Goal: Task Accomplishment & Management: Manage account settings

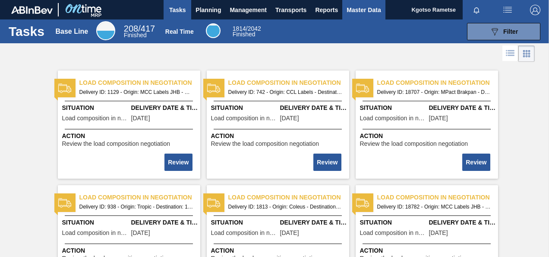
click at [352, 14] on span "Master Data" at bounding box center [364, 10] width 34 height 10
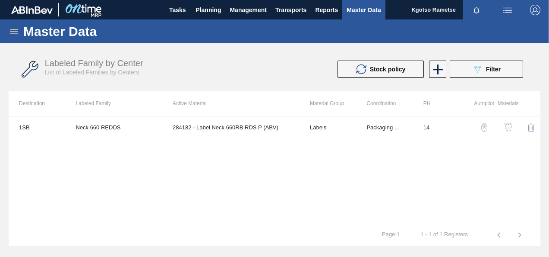
click at [11, 32] on icon at bounding box center [14, 31] width 8 height 5
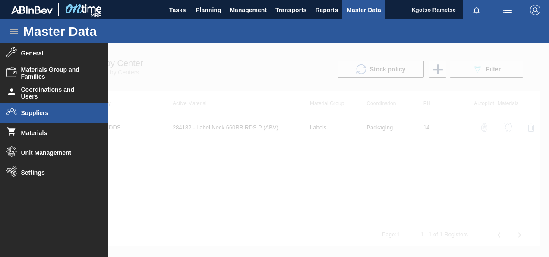
click at [39, 109] on span "Suppliers" at bounding box center [56, 112] width 71 height 7
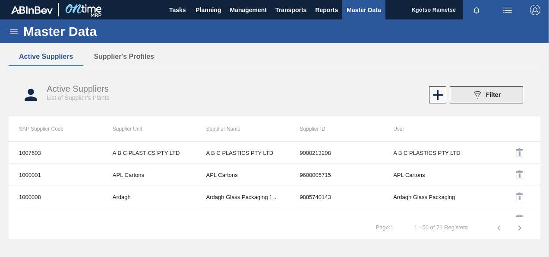
click at [466, 91] on button "089F7B8B-B2A5-4AFE-B5C0-19BA573D28AC Filter" at bounding box center [486, 94] width 73 height 17
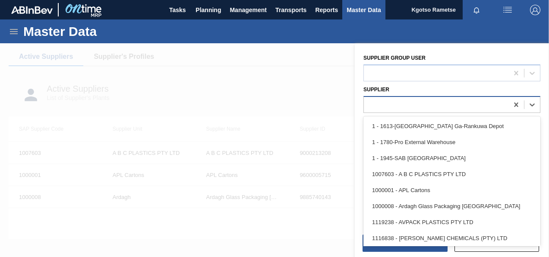
click at [389, 105] on div at bounding box center [436, 104] width 145 height 13
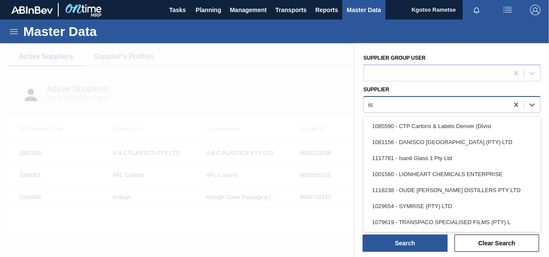
type input "isa"
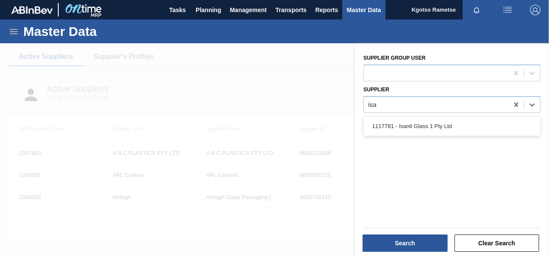
click at [402, 125] on div "1117781 - Isanti Glass 1 Pty Ltd" at bounding box center [452, 126] width 177 height 16
click at [0, 0] on html "Tasks Planning Management Transports Reports Master Data Kgotso Rametse Mark al…" at bounding box center [274, 0] width 549 height 0
click at [112, 57] on div at bounding box center [274, 171] width 549 height 257
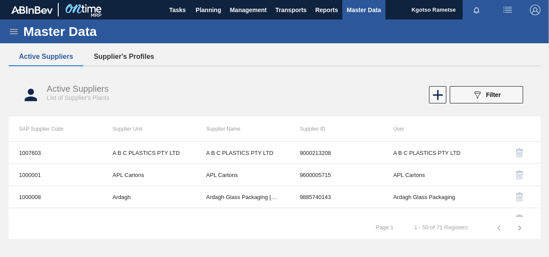
click at [147, 50] on button "Supplier's Profiles" at bounding box center [123, 57] width 81 height 18
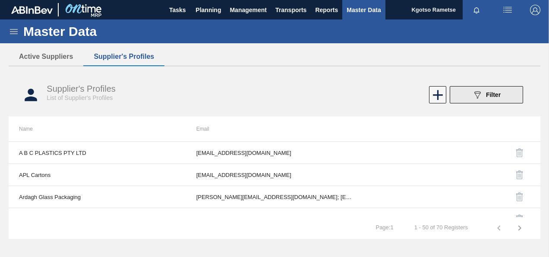
click at [504, 91] on button "089F7B8B-B2A5-4AFE-B5C0-19BA573D28AC Filter" at bounding box center [486, 94] width 73 height 17
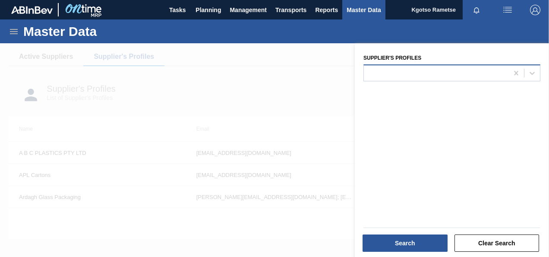
click at [444, 66] on div at bounding box center [452, 72] width 177 height 17
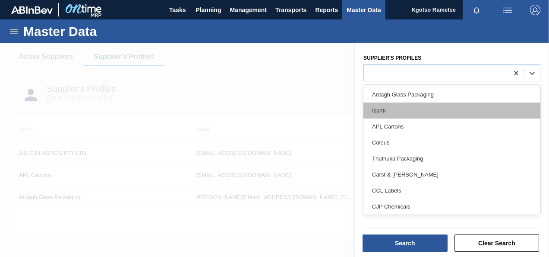
click at [397, 105] on div "Isanti" at bounding box center [452, 110] width 177 height 16
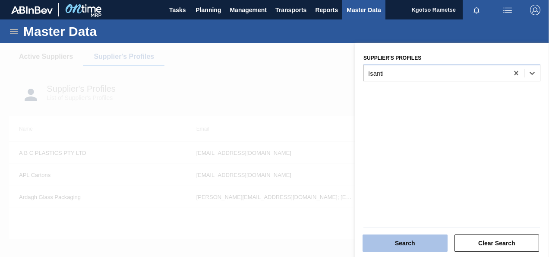
click at [408, 241] on button "Search" at bounding box center [405, 242] width 85 height 17
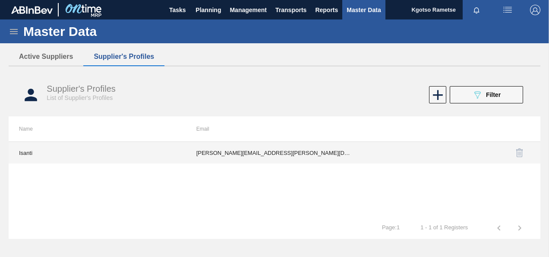
click at [229, 156] on td "Chantel.Griffiths@isantiglass.com; Melinda.Mgedeza@isantiglass.com; Ronel.Cara@…" at bounding box center [275, 153] width 178 height 22
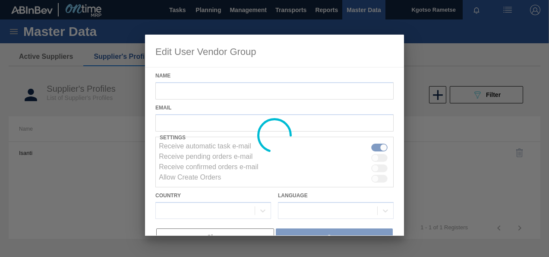
type input "Isanti"
checkbox input "true"
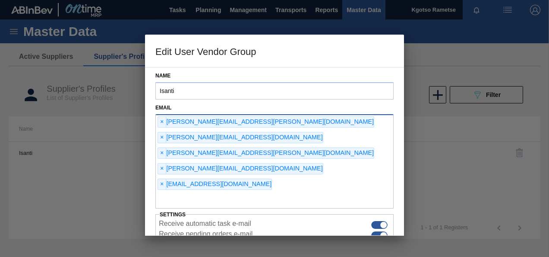
click at [216, 192] on input "text" at bounding box center [275, 200] width 238 height 16
type input "k"
paste input "Phathutshedzo.Kharidzha@isantiglass.com"
type input "Phathutshedzo.Kharidzha@isantiglass.com"
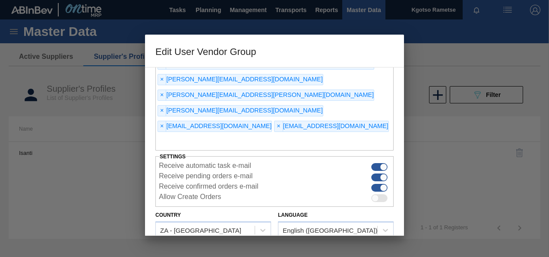
scroll to position [66, 0]
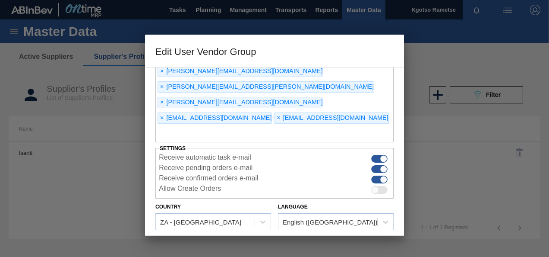
click at [323, 239] on button "Save" at bounding box center [334, 247] width 117 height 17
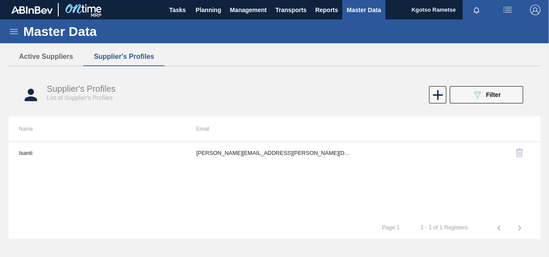
click at [357, 11] on span "Master Data" at bounding box center [364, 10] width 34 height 10
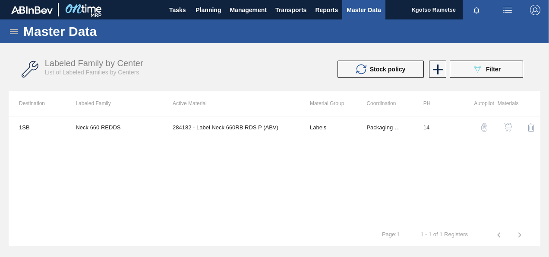
click at [14, 33] on icon at bounding box center [14, 31] width 10 height 10
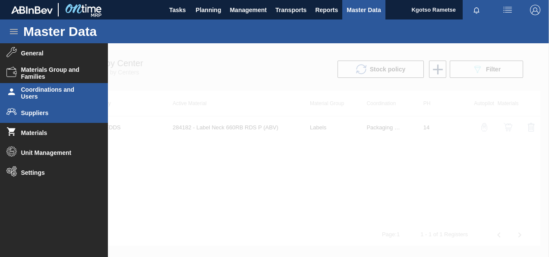
click at [39, 93] on span "Coordinations and Users" at bounding box center [56, 93] width 71 height 14
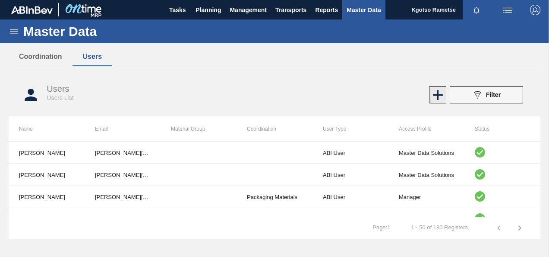
click at [434, 97] on icon at bounding box center [438, 94] width 17 height 17
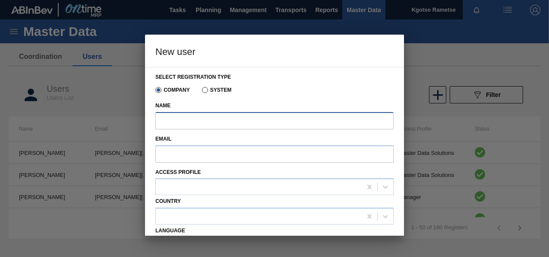
click at [174, 120] on input "Name" at bounding box center [275, 120] width 238 height 17
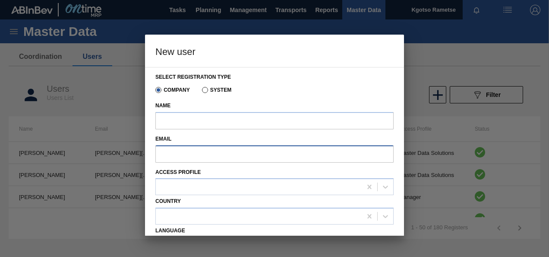
click at [166, 157] on input "Email" at bounding box center [275, 153] width 238 height 17
paste input "Phathutshedzo.Ndadza@za.ab-inbev.com"
type input "Phathutshedzo.Ndadza@za.ab-inbev.com"
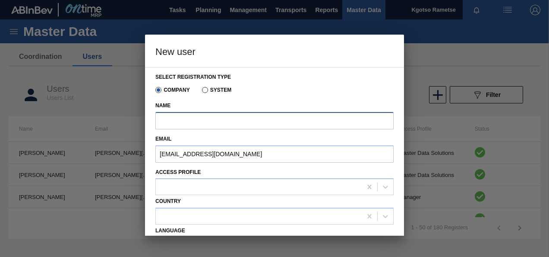
click at [162, 122] on input "Name" at bounding box center [275, 120] width 238 height 17
click at [305, 100] on label "Name" at bounding box center [275, 105] width 238 height 13
click at [305, 112] on input "Name" at bounding box center [275, 120] width 238 height 17
type input "Phathutshedzo Ndadza"
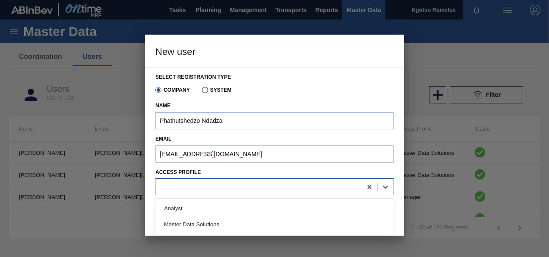
click at [209, 182] on div at bounding box center [259, 187] width 206 height 13
click at [206, 206] on div "Analyst" at bounding box center [275, 208] width 238 height 16
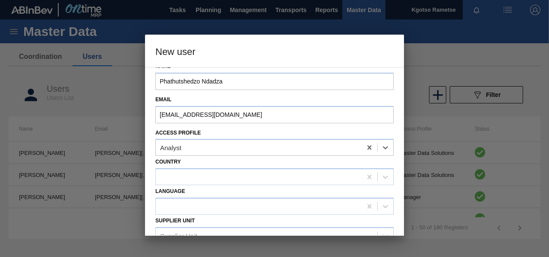
scroll to position [86, 0]
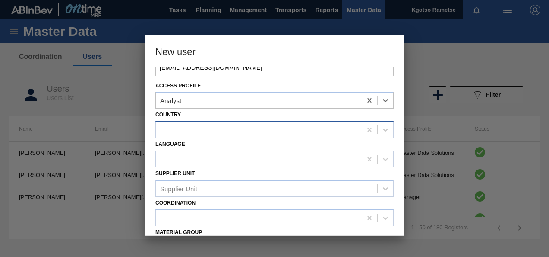
click at [168, 130] on div at bounding box center [259, 130] width 206 height 13
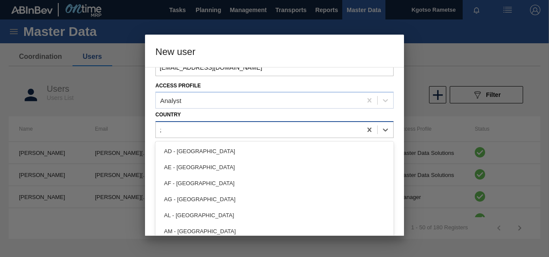
type input "za"
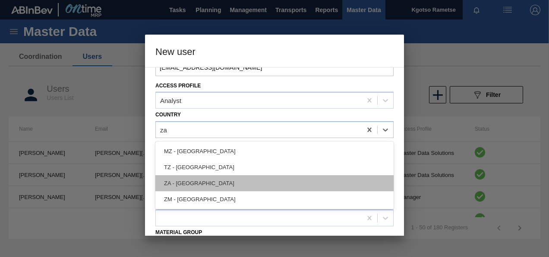
click at [183, 184] on div "ZA - South Africa" at bounding box center [275, 183] width 238 height 16
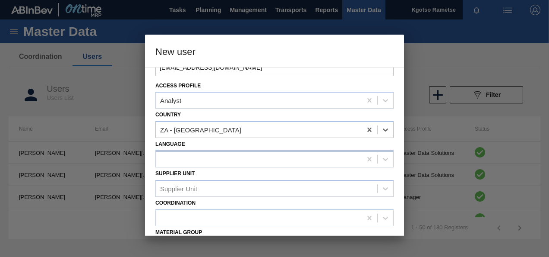
click at [177, 155] on div at bounding box center [259, 158] width 206 height 13
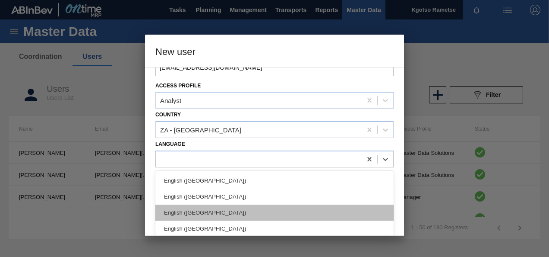
click at [195, 215] on div "English (Southern Africa)" at bounding box center [275, 212] width 238 height 16
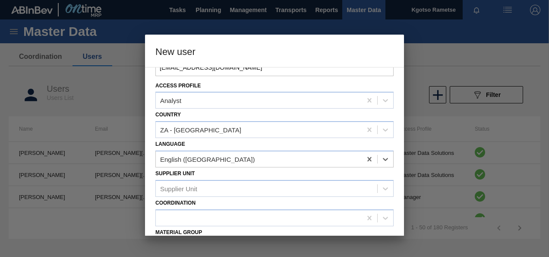
scroll to position [130, 0]
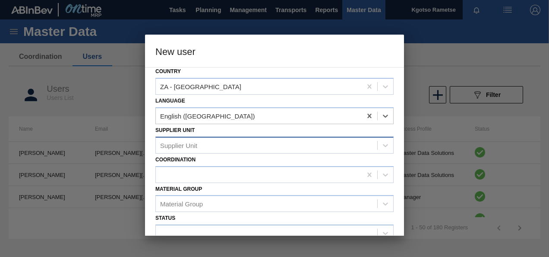
click at [196, 149] on div "Supplier Unit" at bounding box center [267, 145] width 222 height 13
click at [181, 148] on div "Supplier Unit" at bounding box center [178, 144] width 37 height 7
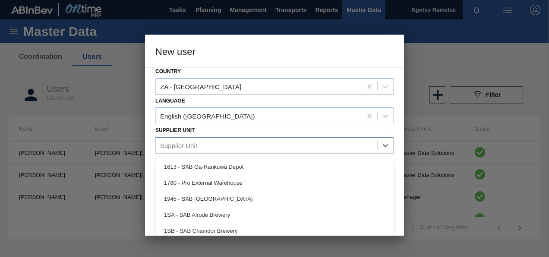
type Unit "a"
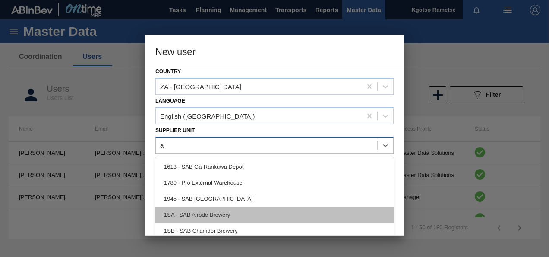
click at [206, 217] on div "1SA - SAB Alrode Brewery" at bounding box center [275, 214] width 238 height 16
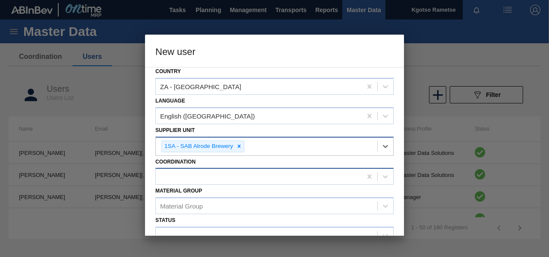
click at [199, 177] on div at bounding box center [259, 176] width 206 height 13
click at [246, 177] on div at bounding box center [259, 176] width 206 height 13
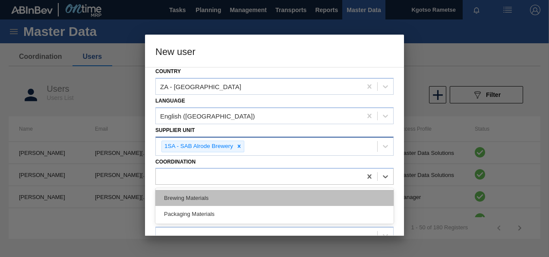
click at [208, 200] on div "Brewing Materials" at bounding box center [275, 198] width 238 height 16
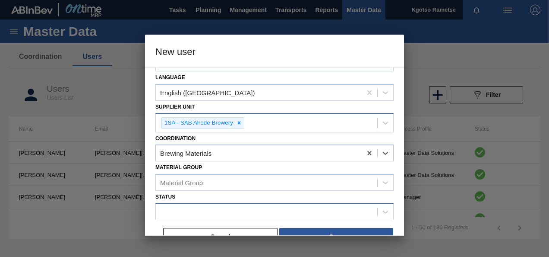
scroll to position [166, 0]
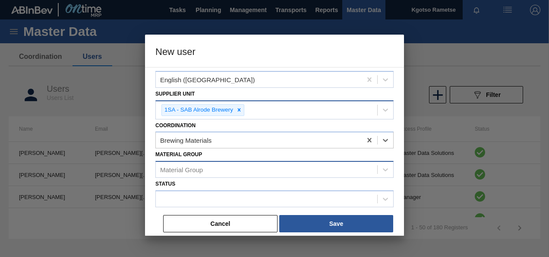
click at [201, 170] on div "Material Group" at bounding box center [181, 169] width 43 height 7
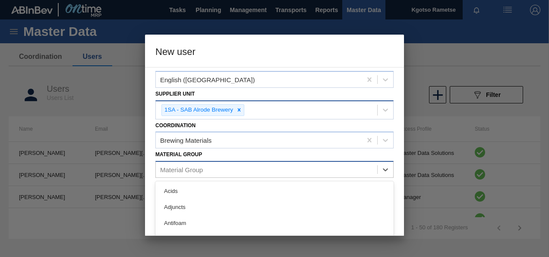
click at [201, 170] on div "Material Group" at bounding box center [181, 169] width 43 height 7
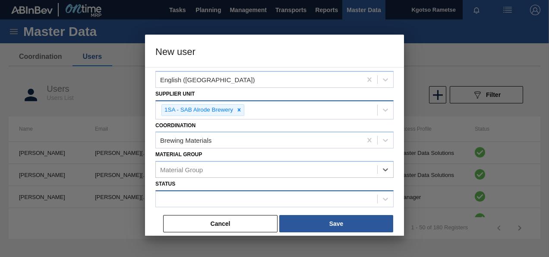
click at [183, 194] on div at bounding box center [267, 199] width 222 height 13
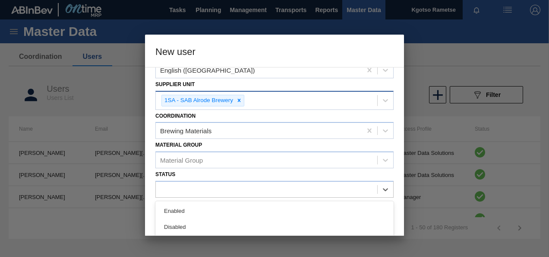
click at [182, 210] on div "Enabled" at bounding box center [275, 211] width 238 height 16
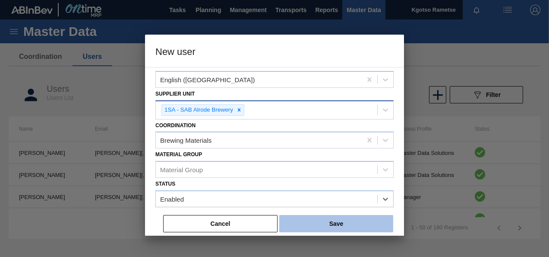
click at [324, 219] on button "Save" at bounding box center [336, 223] width 114 height 17
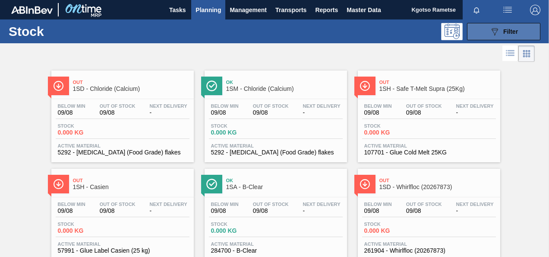
click at [526, 32] on button "089F7B8B-B2A5-4AFE-B5C0-19BA573D28AC Filter" at bounding box center [503, 31] width 73 height 17
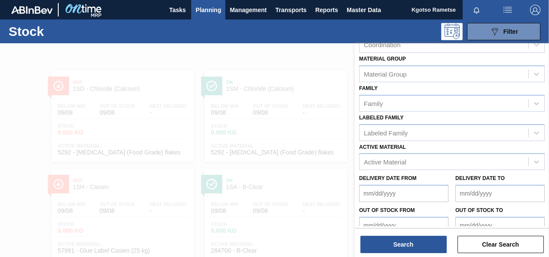
scroll to position [155, 0]
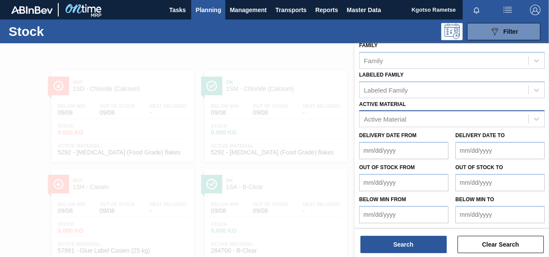
click at [397, 119] on div "Active Material" at bounding box center [385, 118] width 42 height 7
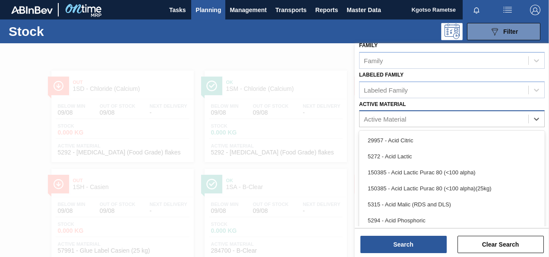
scroll to position [6, 0]
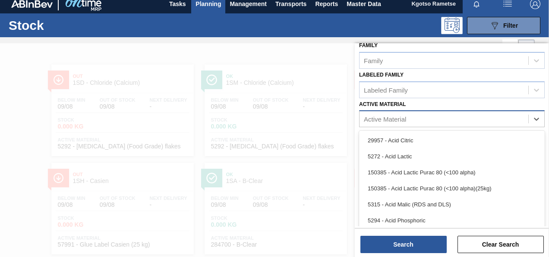
paste Material "284625"
type Material "284625"
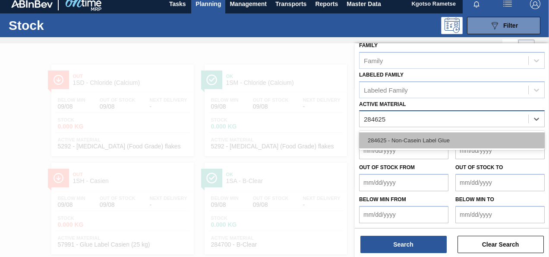
click at [439, 137] on div "284625 - Non-Casein Label Glue" at bounding box center [452, 140] width 186 height 16
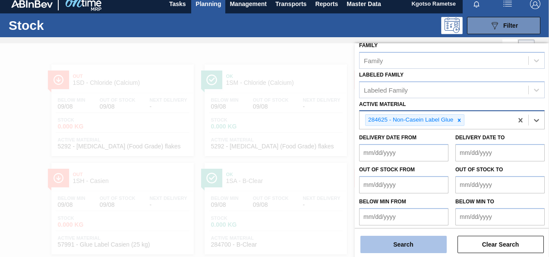
click at [422, 238] on button "Search" at bounding box center [404, 243] width 86 height 17
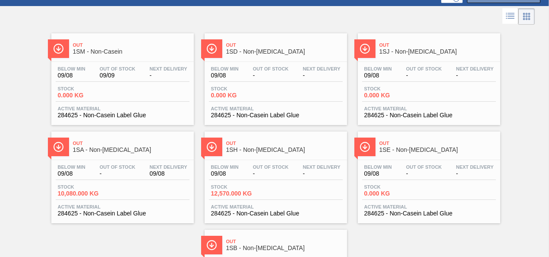
scroll to position [0, 0]
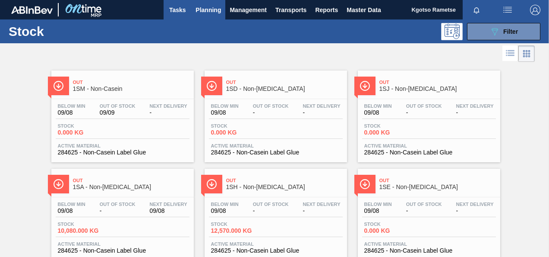
click at [176, 8] on span "Tasks" at bounding box center [177, 10] width 19 height 10
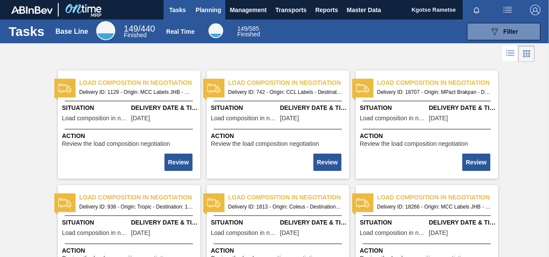
click at [203, 12] on span "Planning" at bounding box center [208, 10] width 25 height 10
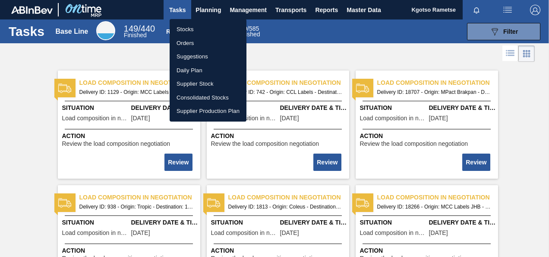
click at [186, 26] on li "Stocks" at bounding box center [208, 29] width 77 height 14
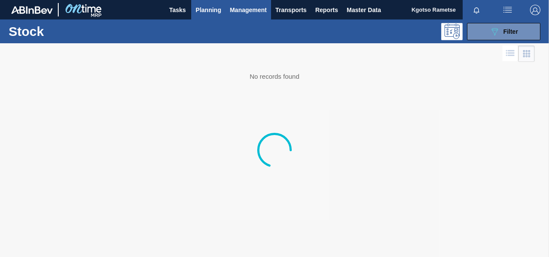
click at [254, 6] on span "Management" at bounding box center [248, 10] width 37 height 10
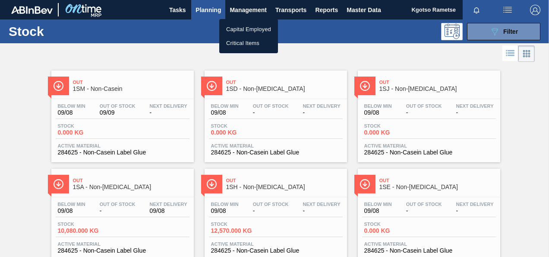
click at [157, 122] on div at bounding box center [274, 128] width 549 height 257
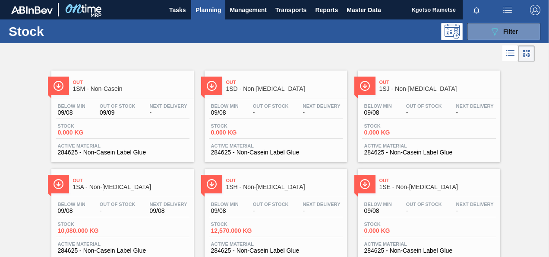
click at [121, 61] on div at bounding box center [267, 53] width 535 height 21
click at [485, 34] on button "089F7B8B-B2A5-4AFE-B5C0-19BA573D28AC Filter" at bounding box center [503, 31] width 73 height 17
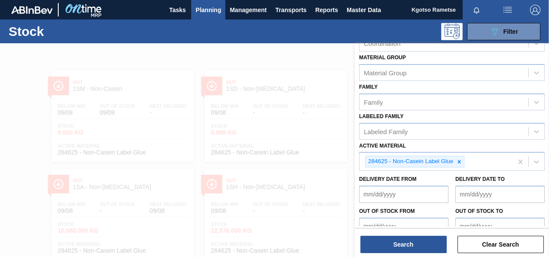
scroll to position [156, 0]
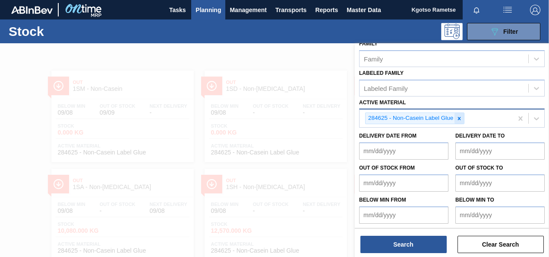
click at [457, 113] on div at bounding box center [460, 118] width 10 height 11
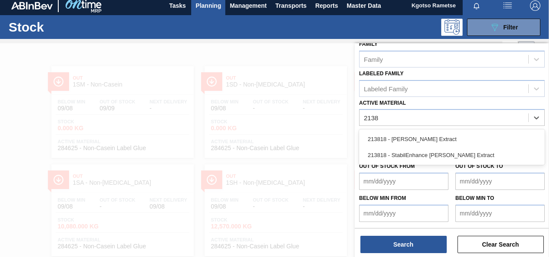
scroll to position [155, 0]
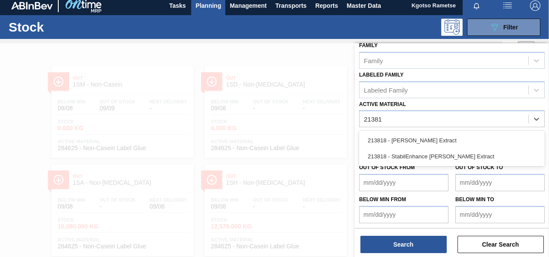
type Material "213818"
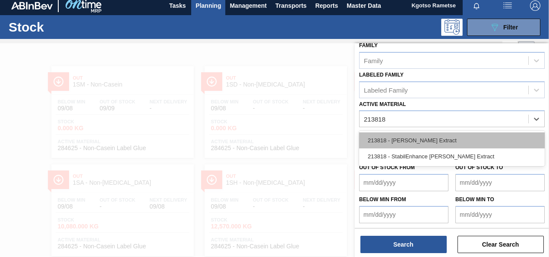
click at [410, 139] on div "213818 - Rosemary Extract" at bounding box center [452, 140] width 186 height 16
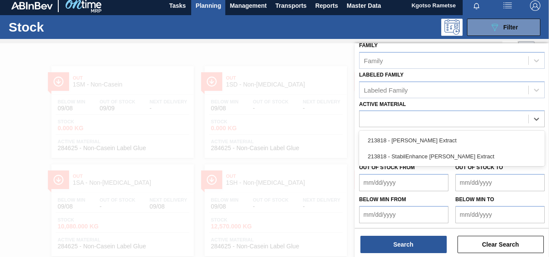
scroll to position [156, 0]
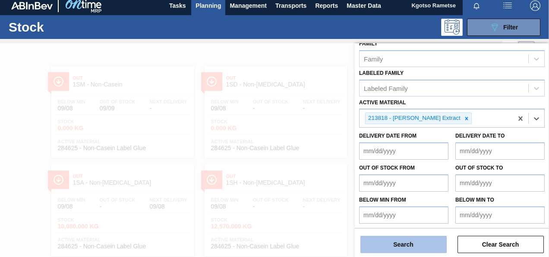
click at [406, 242] on button "Search" at bounding box center [404, 243] width 86 height 17
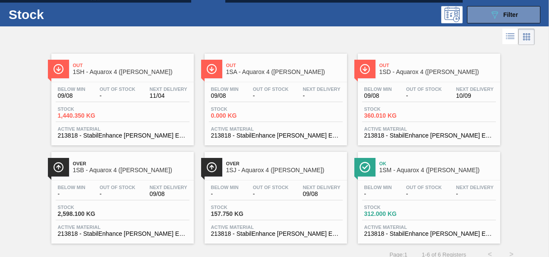
scroll to position [26, 0]
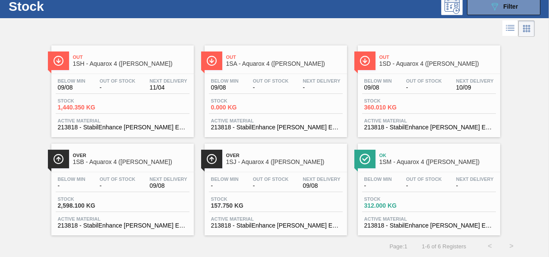
click at [382, 93] on div "Below Min 09/08 Out Of Stock - Next Delivery 10/09 Stock 360.010 KG Active Mate…" at bounding box center [429, 103] width 143 height 59
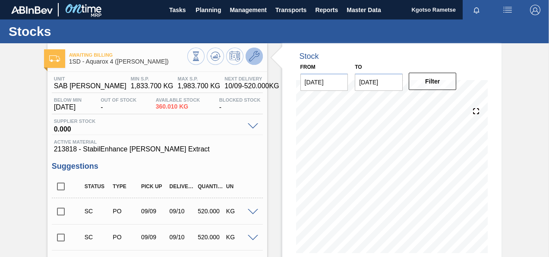
click at [259, 57] on button at bounding box center [254, 56] width 17 height 17
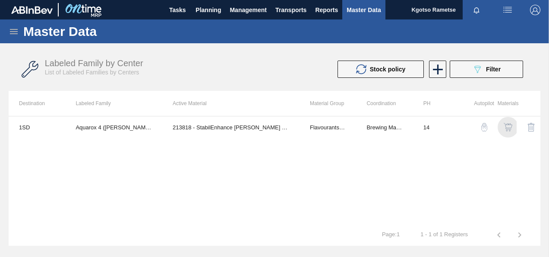
click at [505, 127] on img "button" at bounding box center [508, 127] width 9 height 9
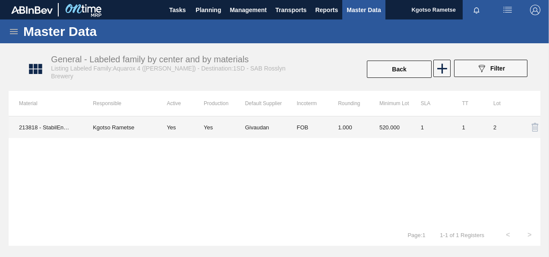
drag, startPoint x: 400, startPoint y: 137, endPoint x: 322, endPoint y: 133, distance: 77.4
click at [322, 133] on td "FOB" at bounding box center [306, 127] width 41 height 22
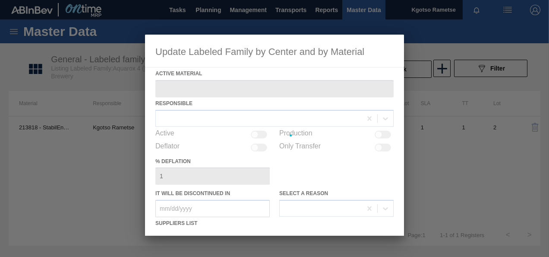
type Material "213818 - StabilEnhance Rosemary Extract"
checkbox input "true"
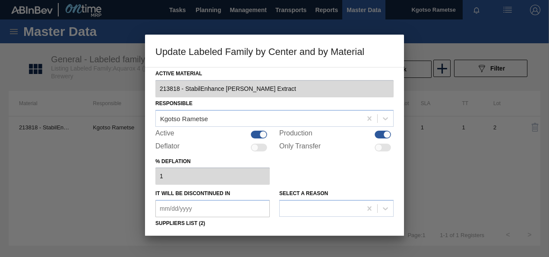
scroll to position [130, 0]
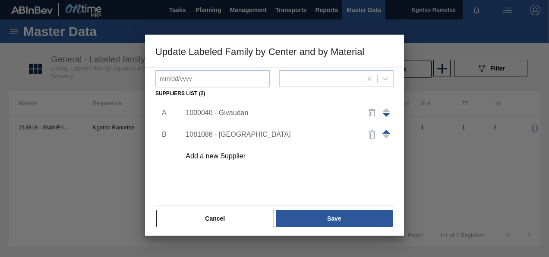
click at [222, 112] on div "1000040 - Givaudan" at bounding box center [270, 113] width 169 height 8
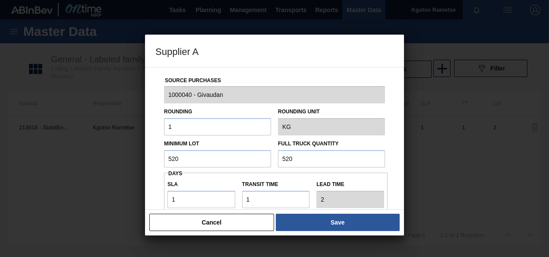
drag, startPoint x: 43, startPoint y: 163, endPoint x: 0, endPoint y: 159, distance: 42.9
click at [5, 163] on div "Supplier A Source Purchases 1000040 - Givaudan Rounding 1 Rounding Unit KG Mini…" at bounding box center [274, 128] width 549 height 257
drag, startPoint x: 156, startPoint y: 161, endPoint x: 20, endPoint y: 164, distance: 135.7
click at [26, 165] on div "Supplier A Source Purchases 1000040 - Givaudan Rounding 1 Rounding Unit KG Mini…" at bounding box center [274, 128] width 549 height 257
type input "600"
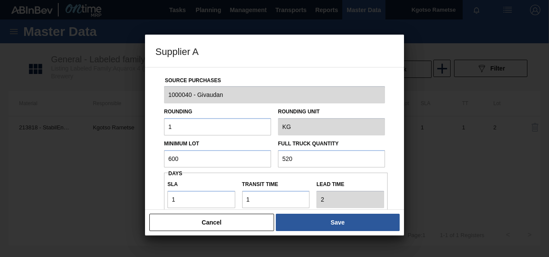
drag, startPoint x: 327, startPoint y: 160, endPoint x: 45, endPoint y: 166, distance: 281.7
click at [114, 166] on div "Supplier A Source Purchases 1000040 - Givaudan Rounding 1 Rounding Unit KG Mini…" at bounding box center [274, 128] width 549 height 257
paste input "60"
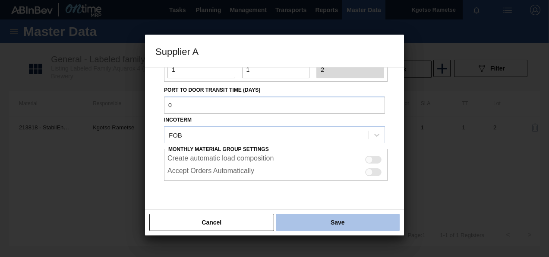
type input "600"
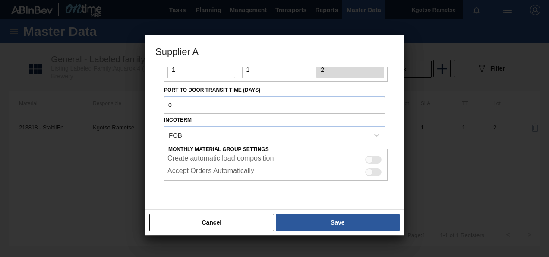
click at [346, 222] on button "Save" at bounding box center [338, 221] width 124 height 17
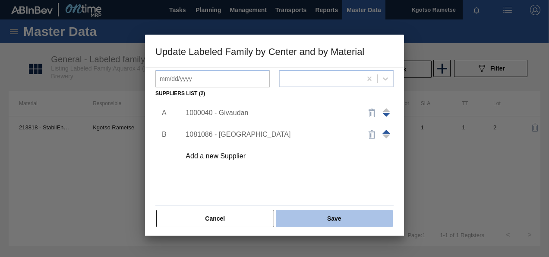
click at [338, 218] on button "Save" at bounding box center [334, 218] width 117 height 17
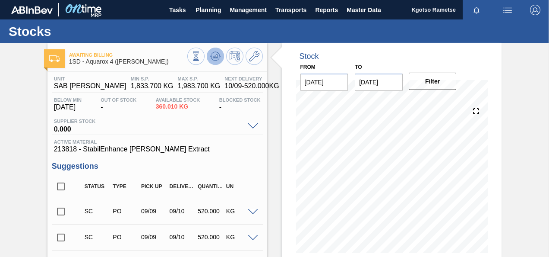
click at [213, 57] on icon at bounding box center [216, 56] width 6 height 4
click at [199, 15] on button "Planning" at bounding box center [208, 9] width 34 height 19
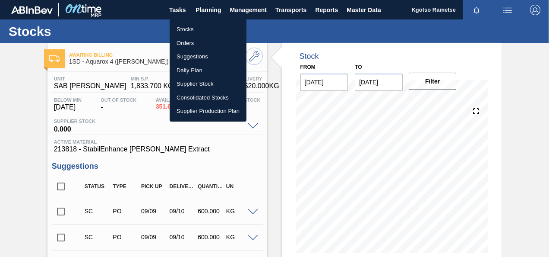
click at [187, 29] on li "Stocks" at bounding box center [208, 29] width 77 height 14
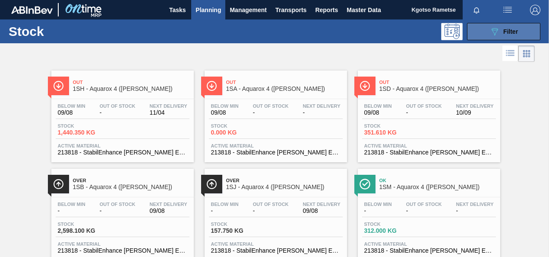
click at [488, 35] on button "089F7B8B-B2A5-4AFE-B5C0-19BA573D28AC Filter" at bounding box center [503, 31] width 73 height 17
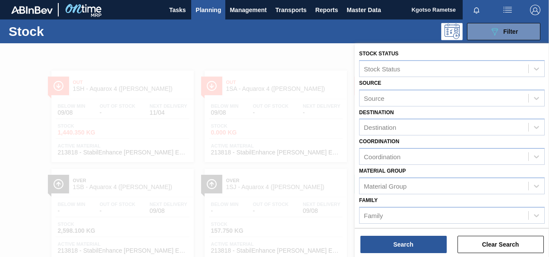
click at [411, 194] on div "Family Family" at bounding box center [452, 208] width 186 height 29
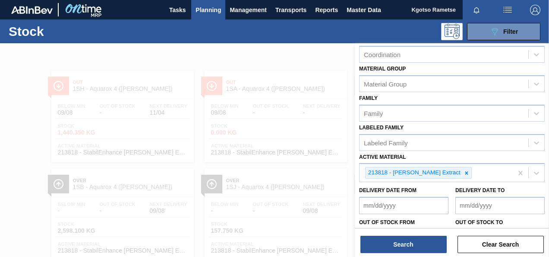
scroll to position [138, 0]
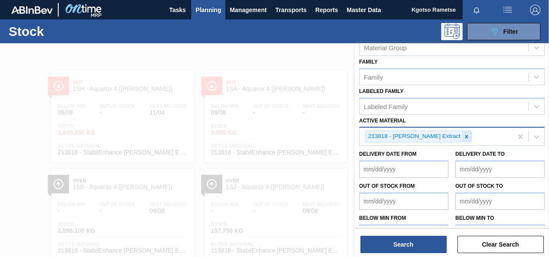
click at [464, 135] on icon at bounding box center [467, 136] width 6 height 6
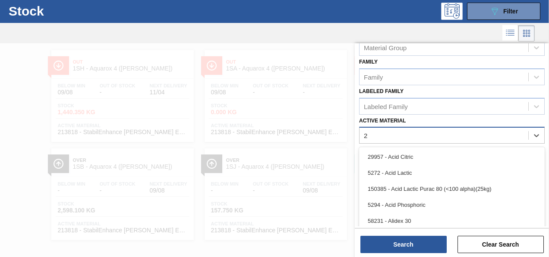
scroll to position [22, 0]
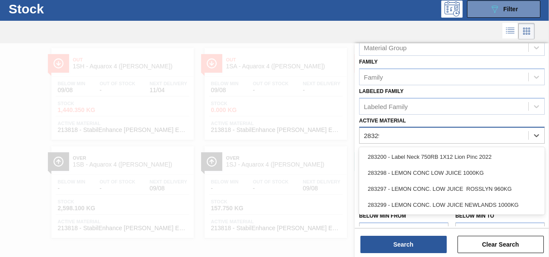
type Material "283298"
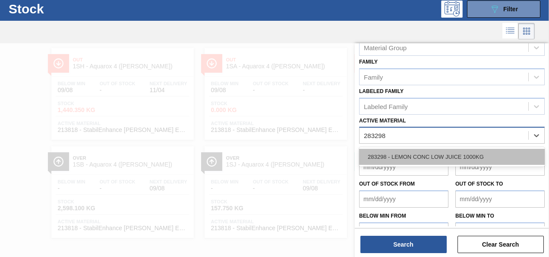
click at [416, 157] on div "283298 - LEMON CONC LOW JUICE 1000KG" at bounding box center [452, 157] width 186 height 16
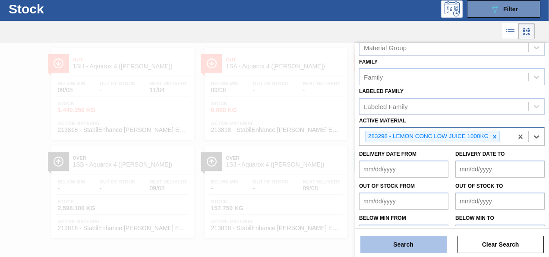
click at [387, 251] on button "Search" at bounding box center [404, 243] width 86 height 17
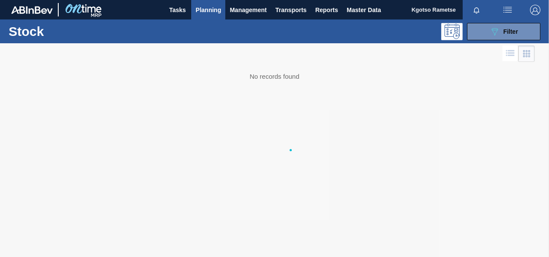
scroll to position [0, 0]
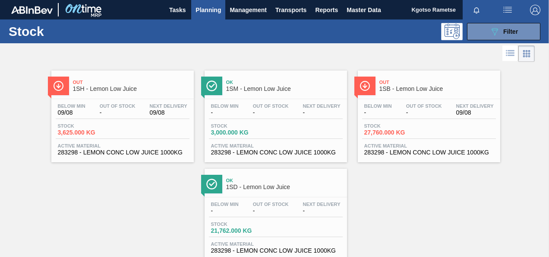
click at [244, 197] on div at bounding box center [276, 197] width 128 height 0
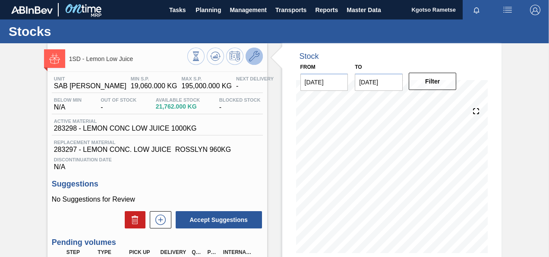
click at [256, 52] on icon at bounding box center [254, 56] width 10 height 10
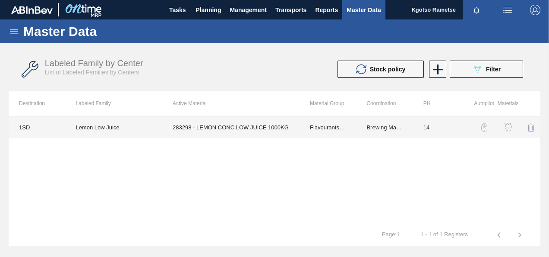
click at [280, 126] on td "283298 - LEMON CONC LOW JUICE 1000KG" at bounding box center [230, 127] width 137 height 22
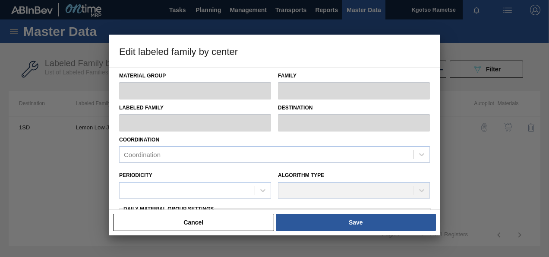
type input "Flavourants & Colourants"
type input "Fruit Concentrate"
type input "Lemon Low Juice"
type input "1SD - SAB Rosslyn Brewery"
type input "0"
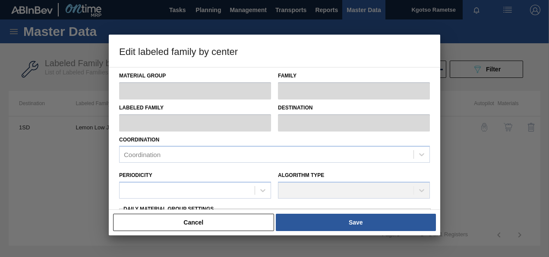
type input "14"
type input "19,060"
type input "195,000"
type input "0"
type input "19,060.000"
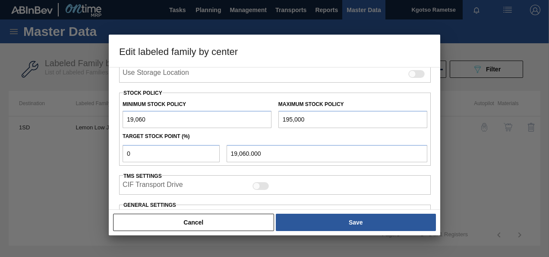
scroll to position [250, 0]
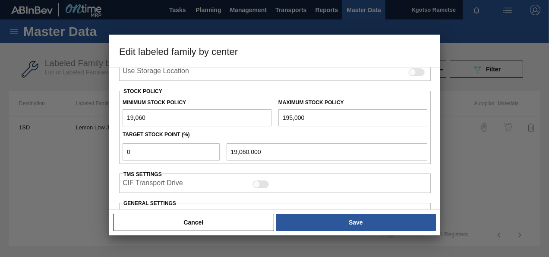
click at [128, 117] on input "19,060" at bounding box center [197, 117] width 149 height 17
type input "119,060"
type input "119,060.000"
type input "119,060"
drag, startPoint x: 140, startPoint y: 154, endPoint x: 49, endPoint y: 192, distance: 98.6
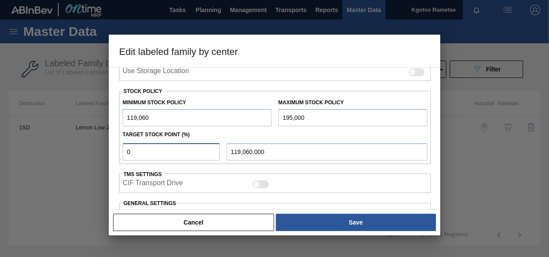
click at [49, 192] on div "Edit labeled family by center Material Group Flavourants & Colourants Family Fr…" at bounding box center [274, 128] width 549 height 257
type input "1"
type input "119,819.400"
type input "10"
type input "126,654.000"
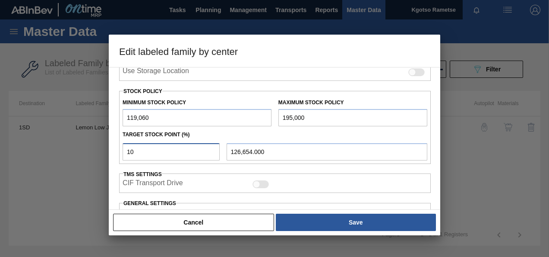
type input "100"
type input "195,000.000"
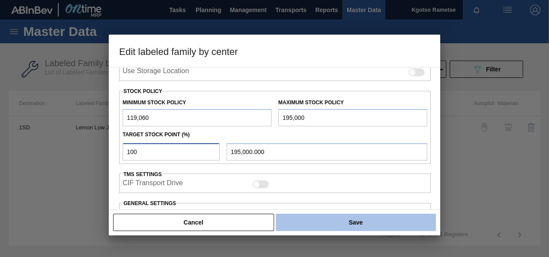
type input "100"
click at [299, 222] on button "Save" at bounding box center [356, 221] width 160 height 17
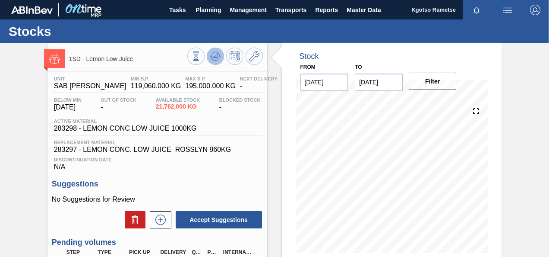
click at [207, 58] on button at bounding box center [215, 56] width 17 height 17
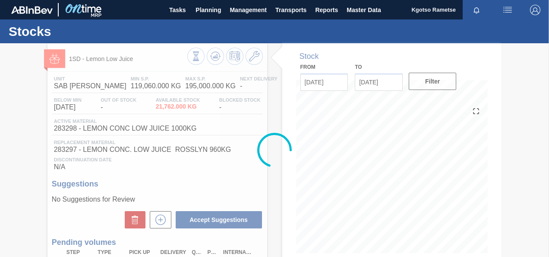
click at [18, 137] on div at bounding box center [274, 149] width 549 height 213
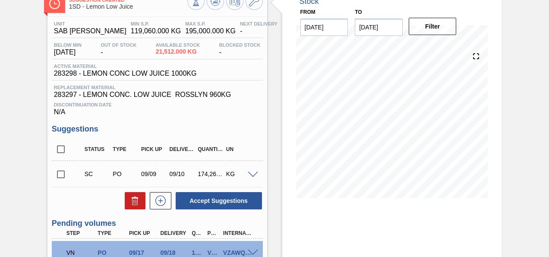
scroll to position [43, 0]
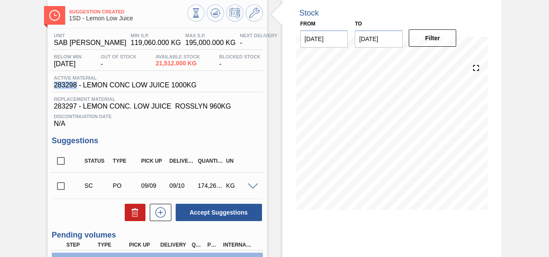
drag, startPoint x: 78, startPoint y: 84, endPoint x: 54, endPoint y: 89, distance: 24.7
click at [54, 89] on span "283298 - LEMON CONC LOW JUICE 1000KG" at bounding box center [125, 85] width 143 height 8
copy span "283298"
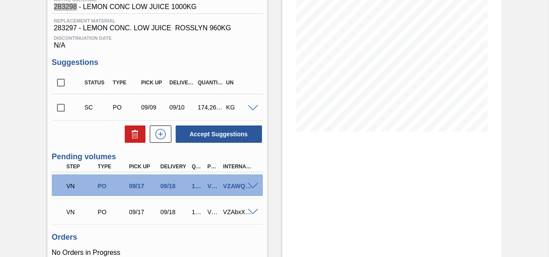
scroll to position [200, 0]
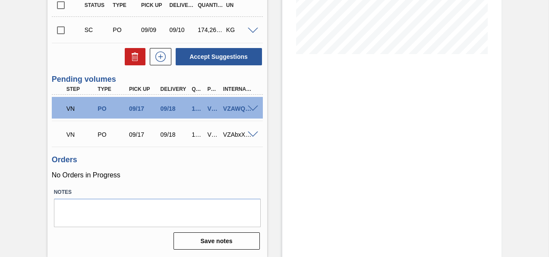
click at [254, 107] on span at bounding box center [253, 108] width 10 height 6
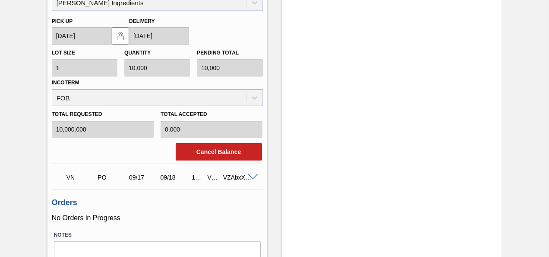
scroll to position [413, 0]
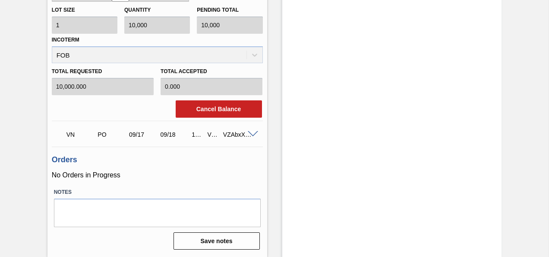
click at [253, 135] on span at bounding box center [253, 134] width 10 height 6
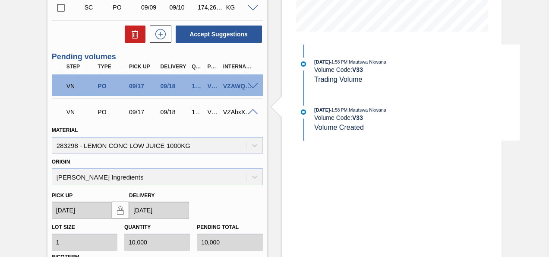
scroll to position [241, 0]
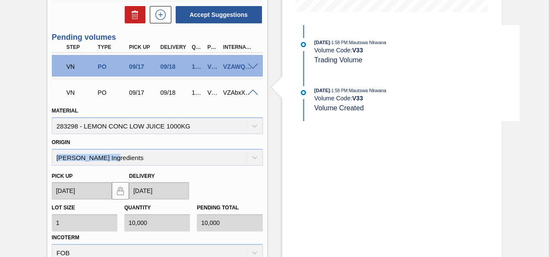
drag, startPoint x: 106, startPoint y: 162, endPoint x: 42, endPoint y: 157, distance: 64.1
click at [42, 157] on div "Suggestion Created 1SD - Lemon Low Juice Unit SAB Rosslyn Brewery MIN S.P. 119,…" at bounding box center [274, 115] width 549 height 625
copy div "Kerry Ingredients"
drag, startPoint x: 287, startPoint y: 0, endPoint x: 278, endPoint y: 2, distance: 9.3
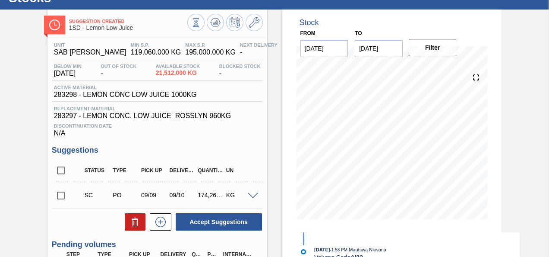
scroll to position [0, 0]
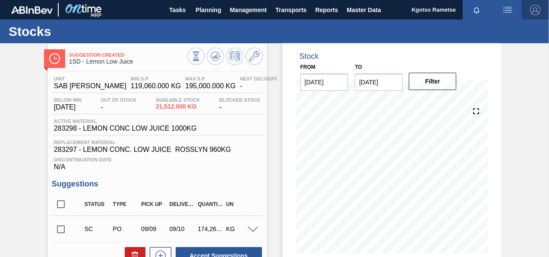
click at [537, 7] on img "button" at bounding box center [535, 10] width 10 height 10
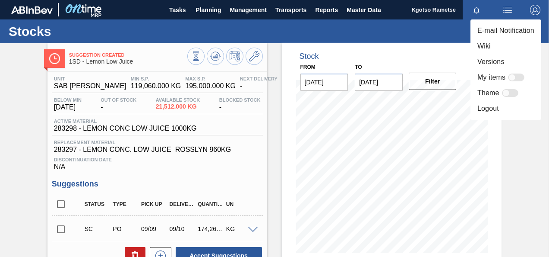
click at [498, 108] on li "Logout" at bounding box center [506, 109] width 71 height 16
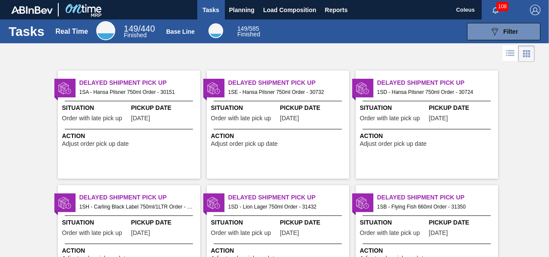
click at [534, 10] on img "button" at bounding box center [535, 10] width 10 height 10
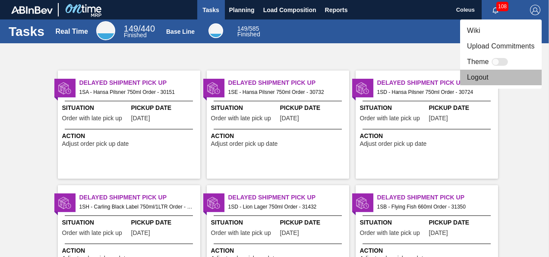
click at [486, 74] on li "Logout" at bounding box center [501, 78] width 82 height 16
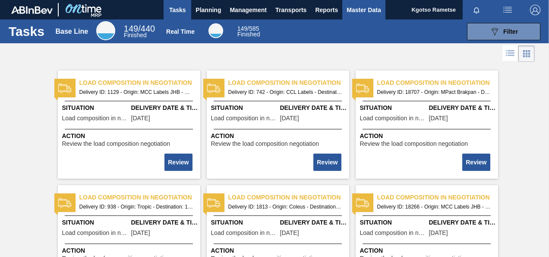
click at [358, 10] on span "Master Data" at bounding box center [364, 10] width 34 height 10
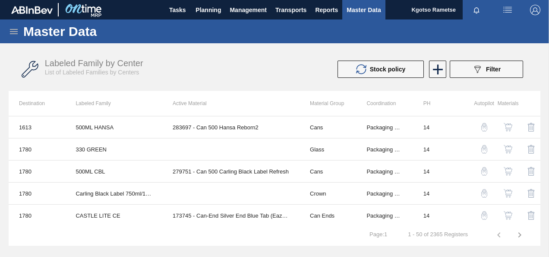
click at [19, 29] on div "Master Data" at bounding box center [274, 31] width 549 height 24
click at [14, 34] on icon at bounding box center [14, 31] width 10 height 10
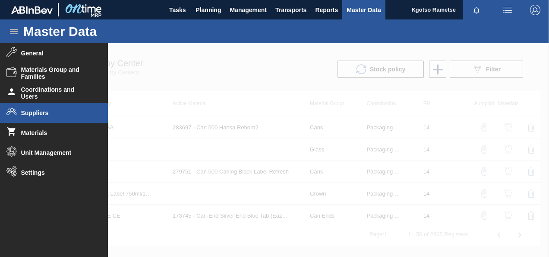
click at [32, 113] on span "Suppliers" at bounding box center [56, 112] width 71 height 7
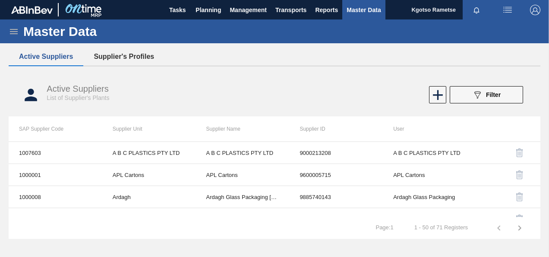
click at [93, 60] on button "Supplier's Profiles" at bounding box center [123, 57] width 81 height 18
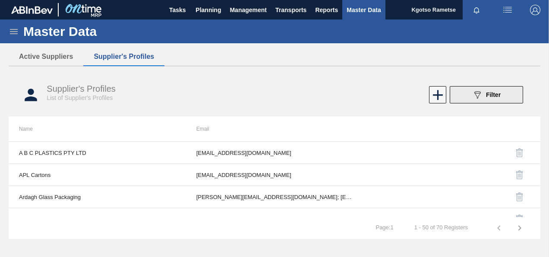
click at [475, 101] on button "089F7B8B-B2A5-4AFE-B5C0-19BA573D28AC Filter" at bounding box center [486, 94] width 73 height 17
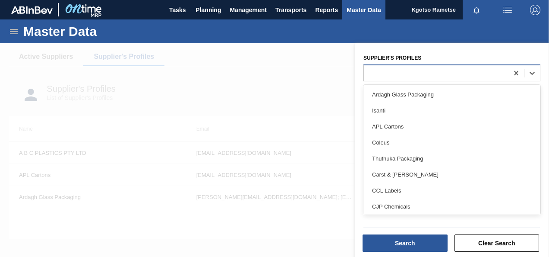
click at [425, 73] on div at bounding box center [436, 73] width 145 height 13
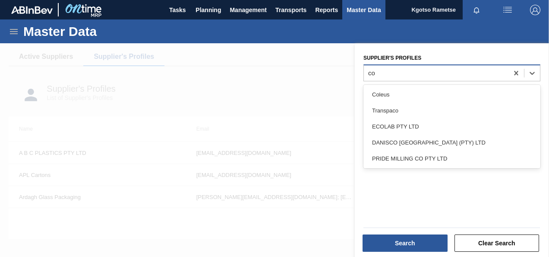
type Profiles "col"
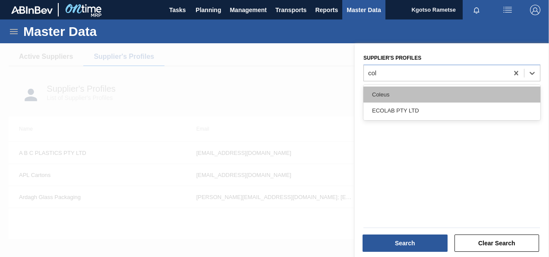
click at [376, 88] on div "Coleus" at bounding box center [452, 94] width 177 height 16
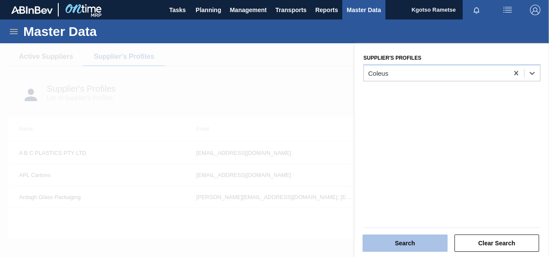
click at [402, 240] on button "Search" at bounding box center [405, 242] width 85 height 17
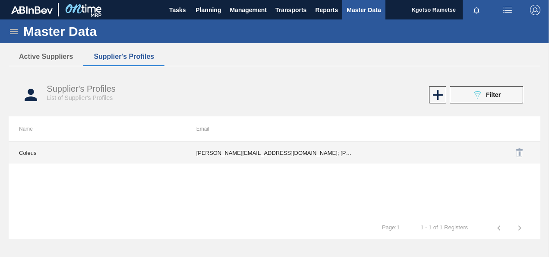
click at [228, 153] on td "edmond.nyathi@coleus.co.za; Shawin.Betchoo@coleus.co.za; vitordolabela@gmail.co…" at bounding box center [275, 153] width 178 height 22
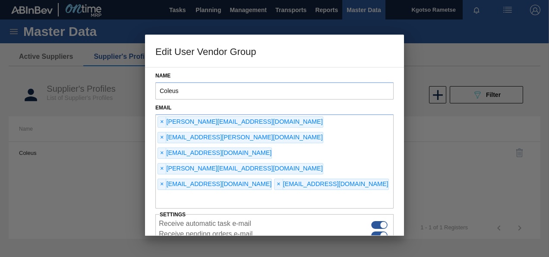
type input "Coleus"
checkbox input "true"
click at [275, 179] on span "×" at bounding box center [279, 184] width 8 height 10
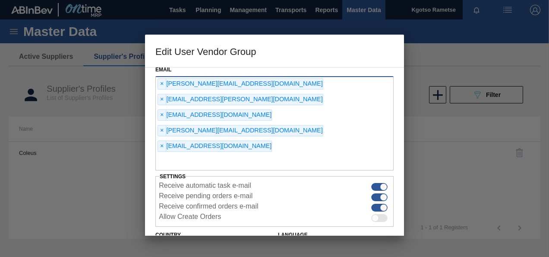
scroll to position [66, 0]
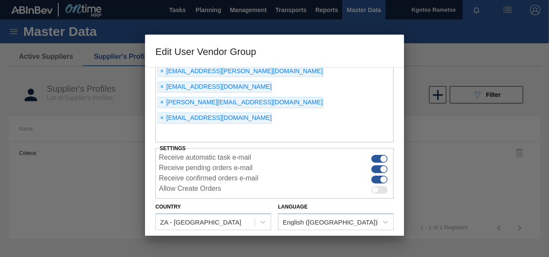
click at [300, 239] on button "Save" at bounding box center [334, 247] width 117 height 17
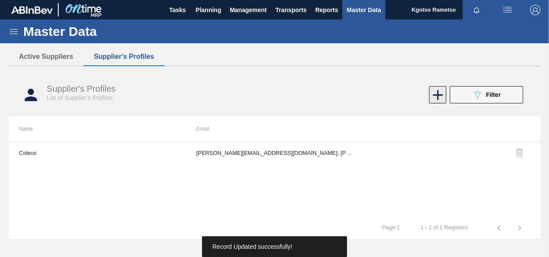
click at [437, 95] on icon at bounding box center [438, 94] width 17 height 17
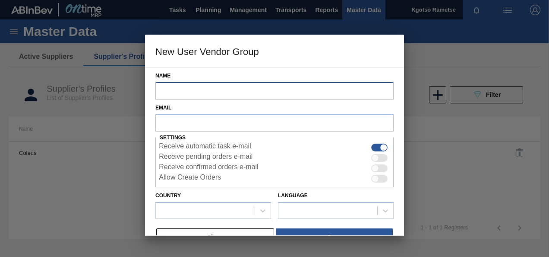
click at [260, 90] on input "Name" at bounding box center [275, 90] width 238 height 17
type input "kgot"
click at [246, 68] on div "Name kgot" at bounding box center [274, 83] width 245 height 32
click at [235, 99] on div "Name kgot Email Settings Receive automatic task e-mail Receive pending orders e…" at bounding box center [274, 151] width 259 height 168
click at [235, 96] on input "kgot" at bounding box center [275, 90] width 238 height 17
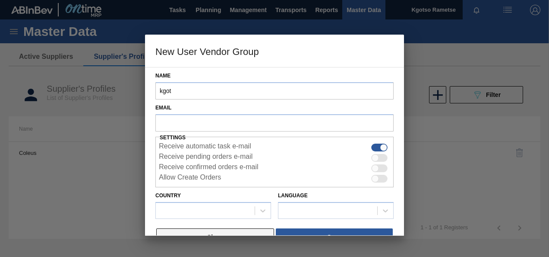
click at [232, 230] on button "Close" at bounding box center [215, 236] width 118 height 17
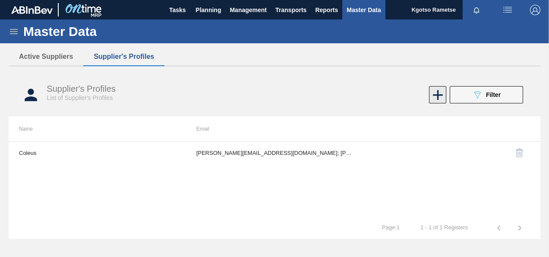
click at [435, 92] on icon at bounding box center [438, 94] width 17 height 17
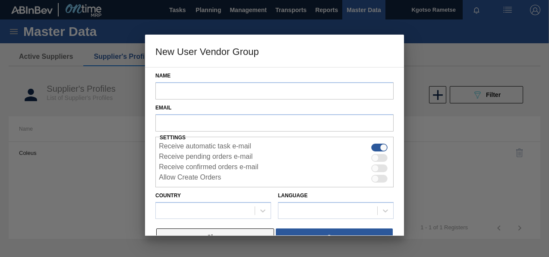
click at [216, 231] on button "Close" at bounding box center [215, 236] width 118 height 17
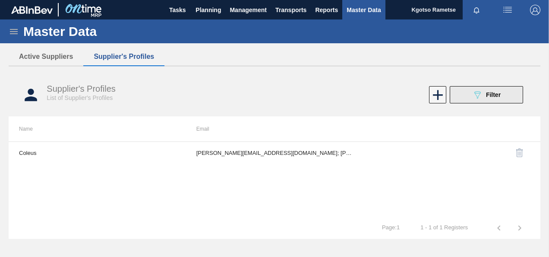
click at [470, 95] on button "089F7B8B-B2A5-4AFE-B5C0-19BA573D28AC Filter" at bounding box center [486, 94] width 73 height 17
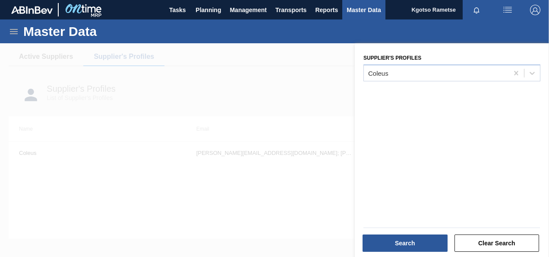
click at [429, 60] on div "Supplier's Profiles Coleus" at bounding box center [452, 66] width 177 height 29
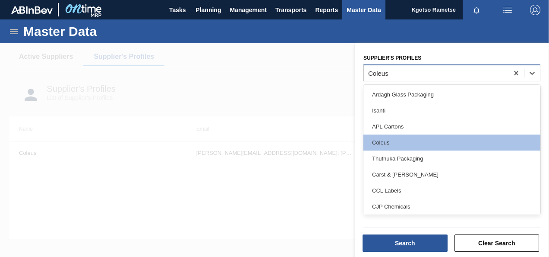
click at [428, 68] on div "Coleus" at bounding box center [436, 73] width 145 height 13
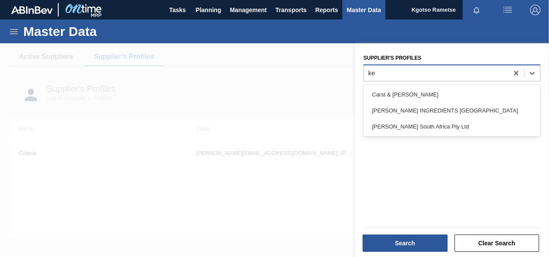
type Profiles "ker"
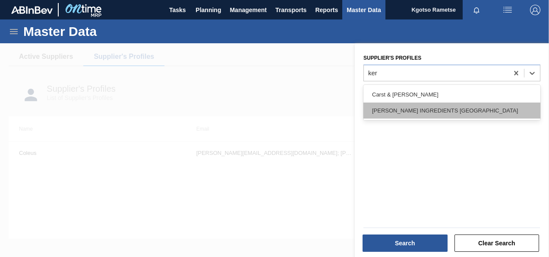
click at [410, 113] on div "KERRY INGREDIENTS SOUTH AFRICA" at bounding box center [452, 110] width 177 height 16
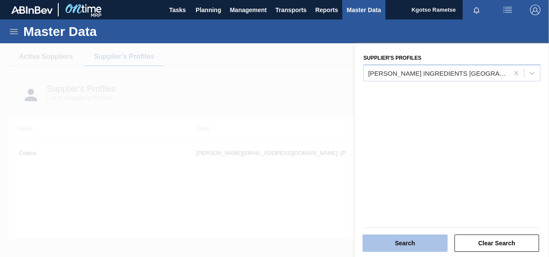
click at [398, 244] on button "Search" at bounding box center [405, 242] width 85 height 17
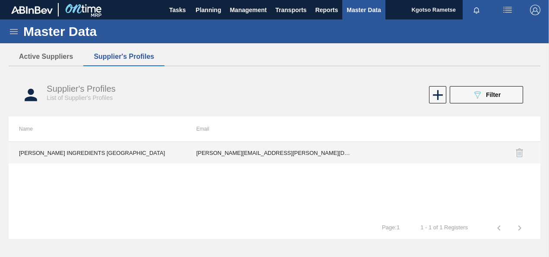
click at [254, 160] on td "fiona.mafuna@kerry.com; lizza.phahla@kerry.com; lerato.malinga@kerry.com" at bounding box center [275, 153] width 178 height 22
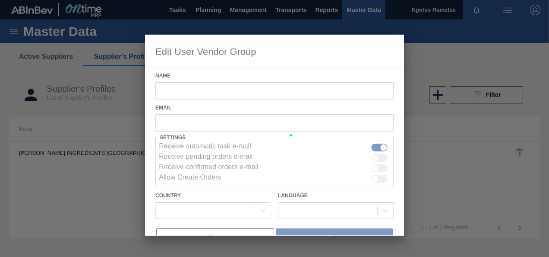
type input "KERRY INGREDIENTS SOUTH AFRICA"
checkbox input "true"
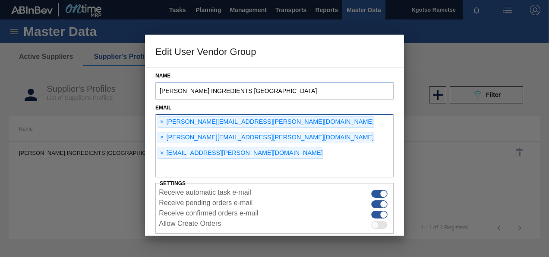
click at [251, 141] on div "× fiona.mafuna@kerry.com × lizza.phahla@kerry.com × lerato.malinga@kerry.com" at bounding box center [275, 145] width 238 height 63
type input "kgotso.rametse201@gmail.com"
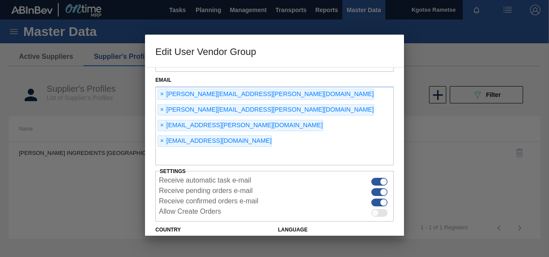
scroll to position [51, 0]
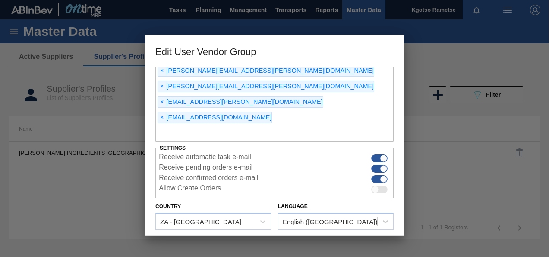
click at [322, 239] on button "Save" at bounding box center [334, 247] width 117 height 17
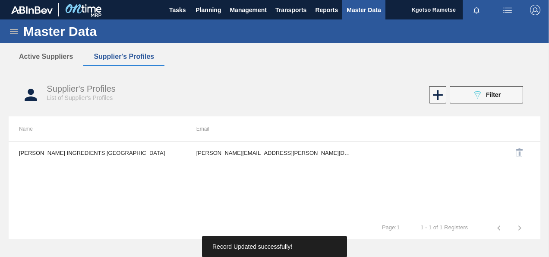
click at [538, 7] on img "button" at bounding box center [535, 10] width 10 height 10
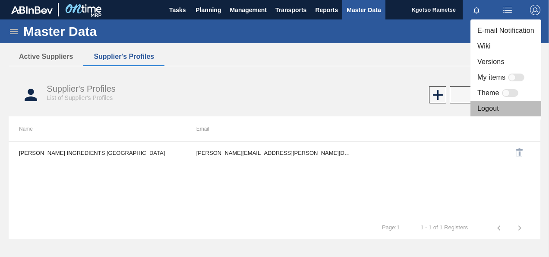
click at [496, 112] on li "Logout" at bounding box center [506, 109] width 71 height 16
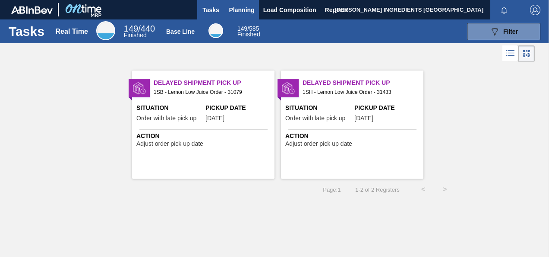
click at [245, 10] on span "Planning" at bounding box center [241, 10] width 25 height 10
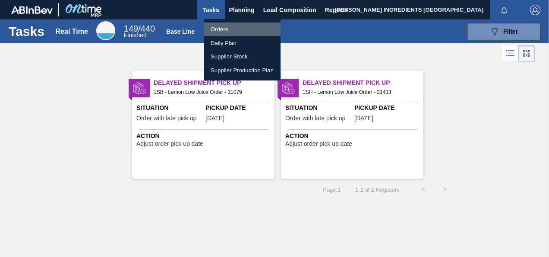
click at [236, 24] on li "Orders" at bounding box center [242, 29] width 77 height 14
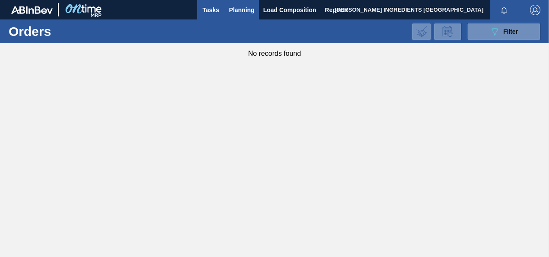
click at [211, 12] on span "Tasks" at bounding box center [211, 10] width 19 height 10
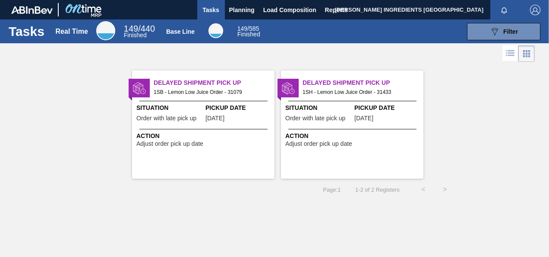
click at [376, 91] on span "1SH - Lemon Low Juice Order - 31433" at bounding box center [360, 92] width 114 height 10
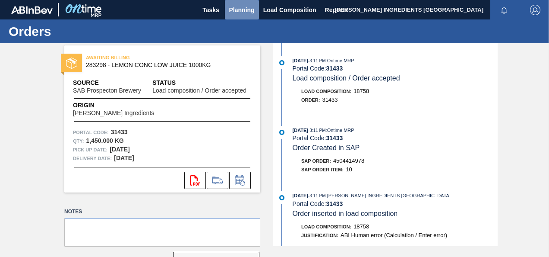
click at [236, 8] on span "Planning" at bounding box center [241, 10] width 25 height 10
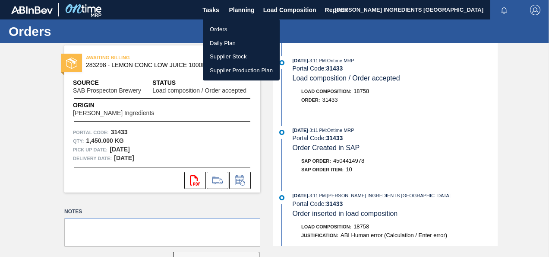
click at [235, 25] on li "Orders" at bounding box center [241, 29] width 77 height 14
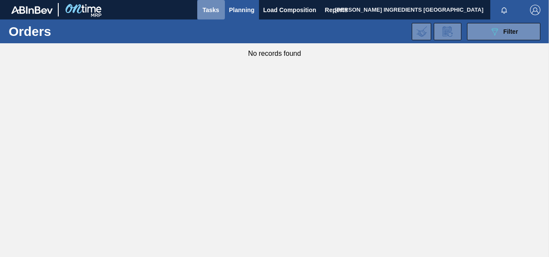
click at [211, 12] on span "Tasks" at bounding box center [211, 10] width 19 height 10
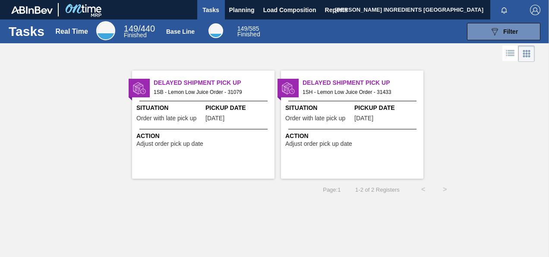
click at [533, 10] on img "button" at bounding box center [535, 10] width 10 height 10
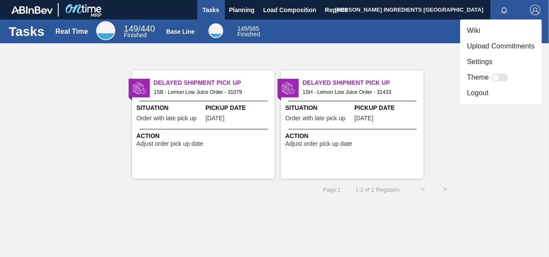
click at [485, 95] on li "Logout" at bounding box center [501, 93] width 82 height 16
